Goal: Check status

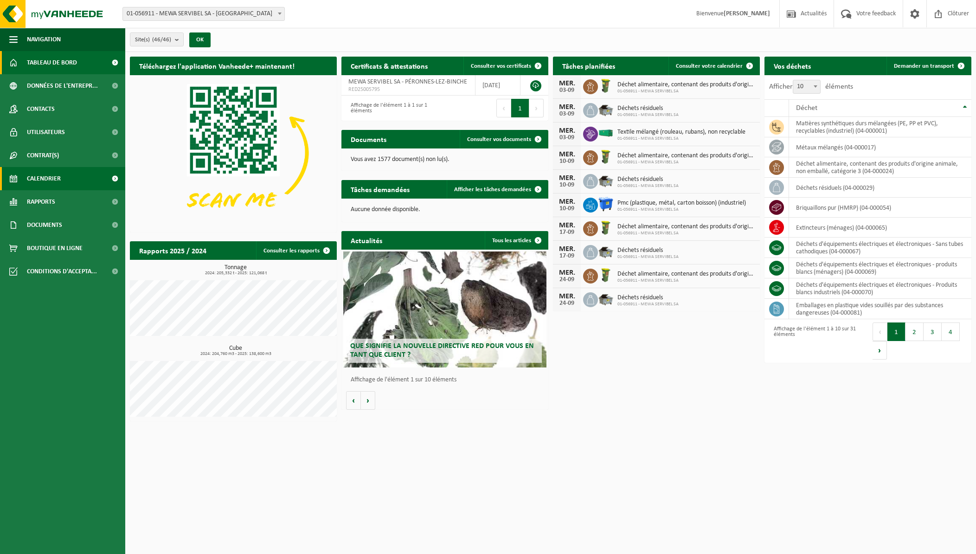
click at [47, 181] on span "Calendrier" at bounding box center [44, 178] width 34 height 23
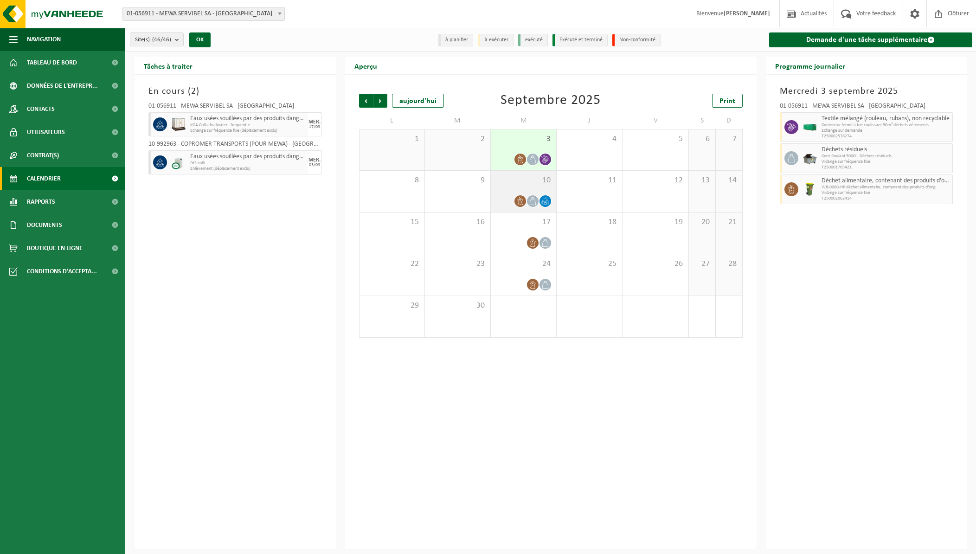
click at [536, 191] on div "10" at bounding box center [523, 191] width 65 height 41
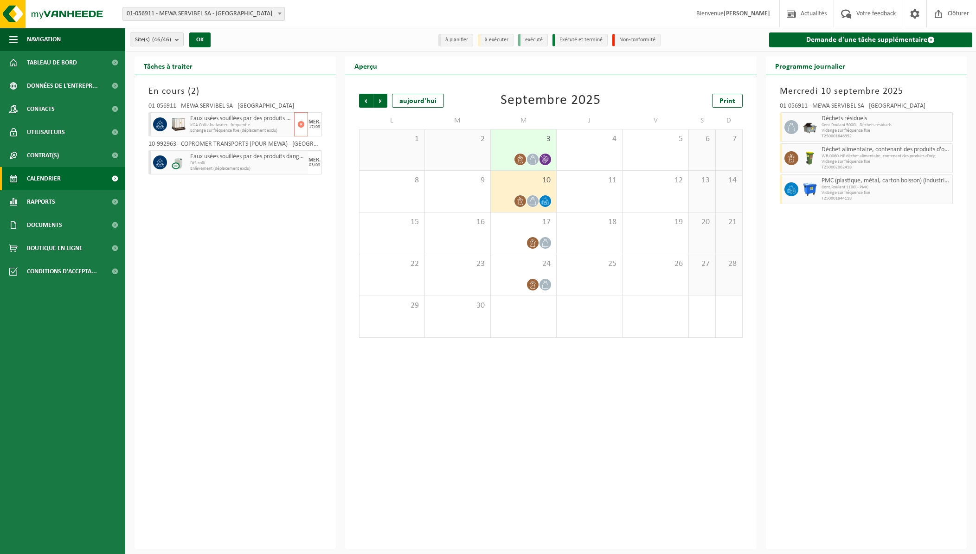
click at [219, 127] on span "KGA Colli afvalwater - frequentie" at bounding box center [241, 125] width 102 height 6
click at [543, 230] on div "17" at bounding box center [523, 232] width 65 height 41
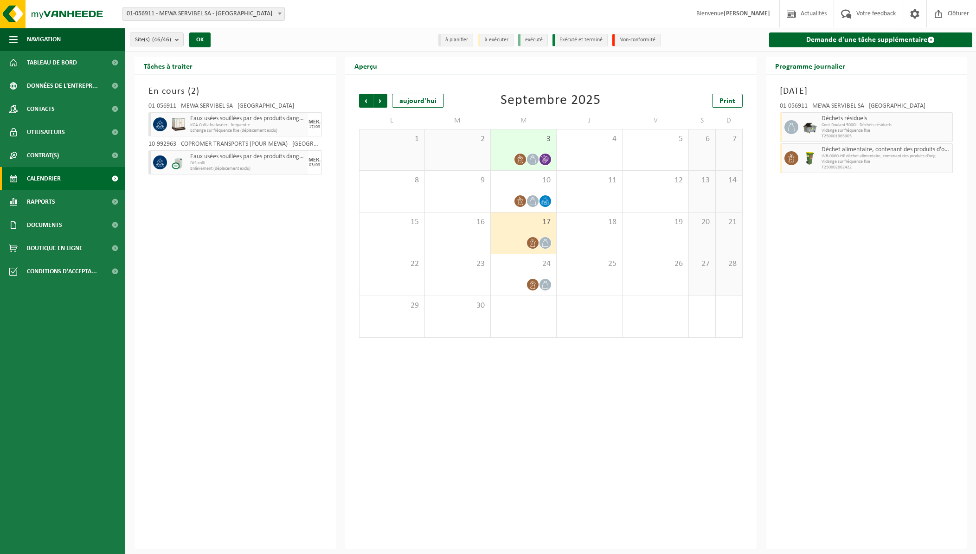
click at [213, 164] on span "DIS colli" at bounding box center [247, 163] width 115 height 6
